Goal: Information Seeking & Learning: Find specific fact

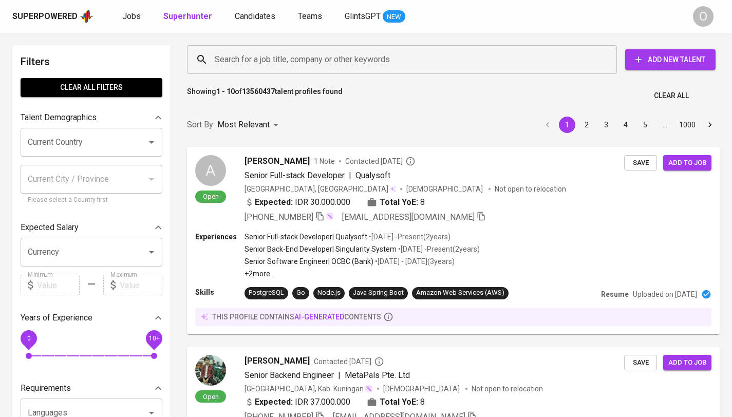
click at [388, 69] on div "Search for a job title, company or other keywords" at bounding box center [402, 59] width 430 height 29
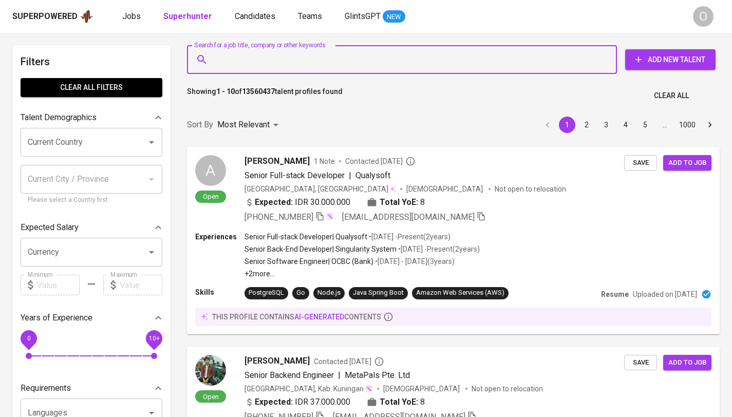
paste input "[EMAIL_ADDRESS][DOMAIN_NAME]"
type input "[EMAIL_ADDRESS][DOMAIN_NAME]"
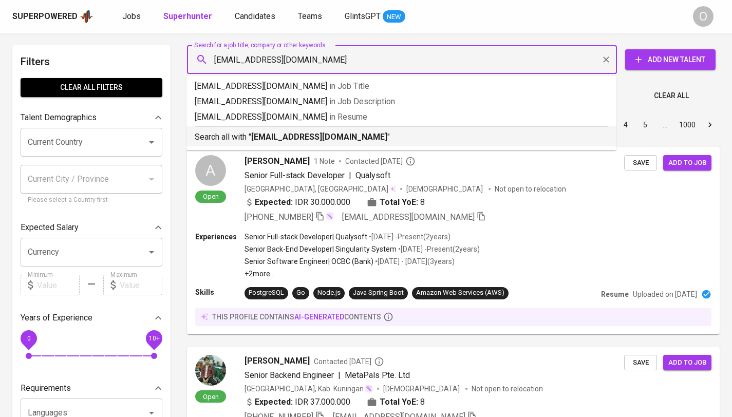
click at [263, 135] on b "[EMAIL_ADDRESS][DOMAIN_NAME]" at bounding box center [319, 137] width 136 height 10
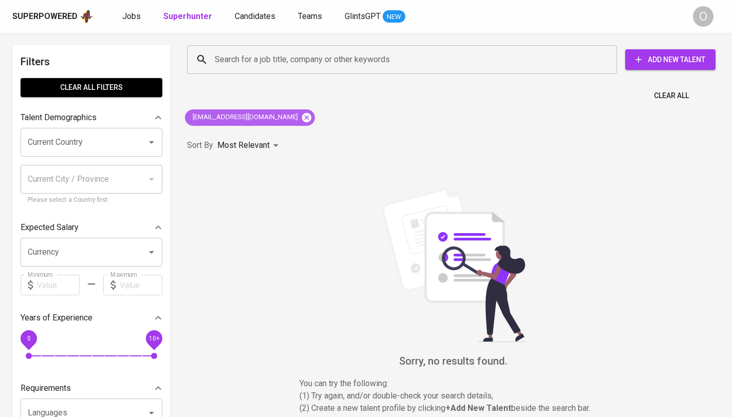
click at [301, 117] on icon at bounding box center [306, 117] width 11 height 11
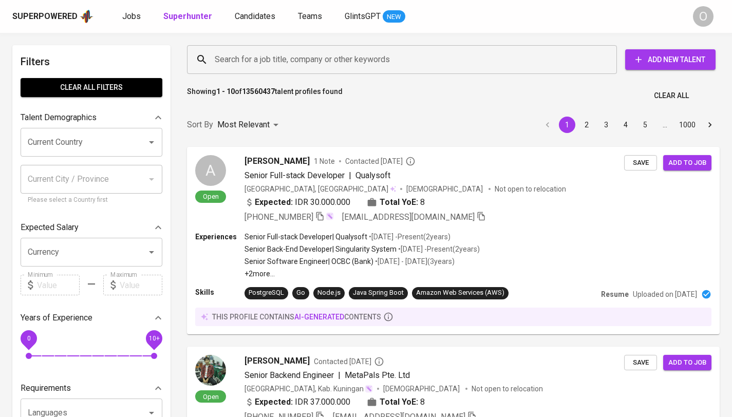
click at [466, 53] on input "Search for a job title, company or other keywords" at bounding box center [404, 60] width 385 height 20
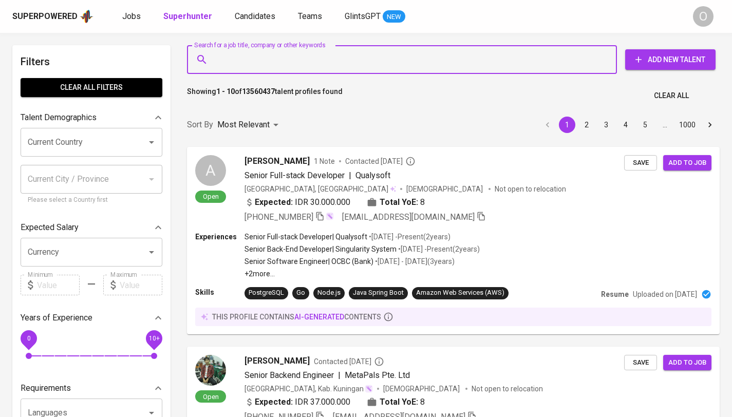
paste input "Sony Nugroho"
type input "Sony Nugroho"
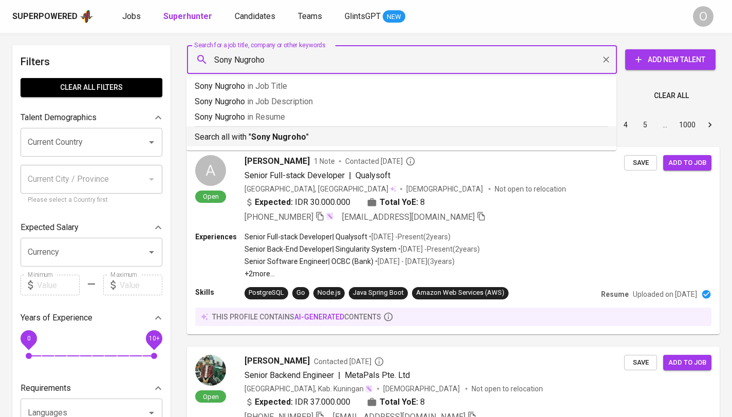
click at [238, 138] on p "Search all with " Sony Nugroho "" at bounding box center [401, 137] width 413 height 12
